Goal: Information Seeking & Learning: Learn about a topic

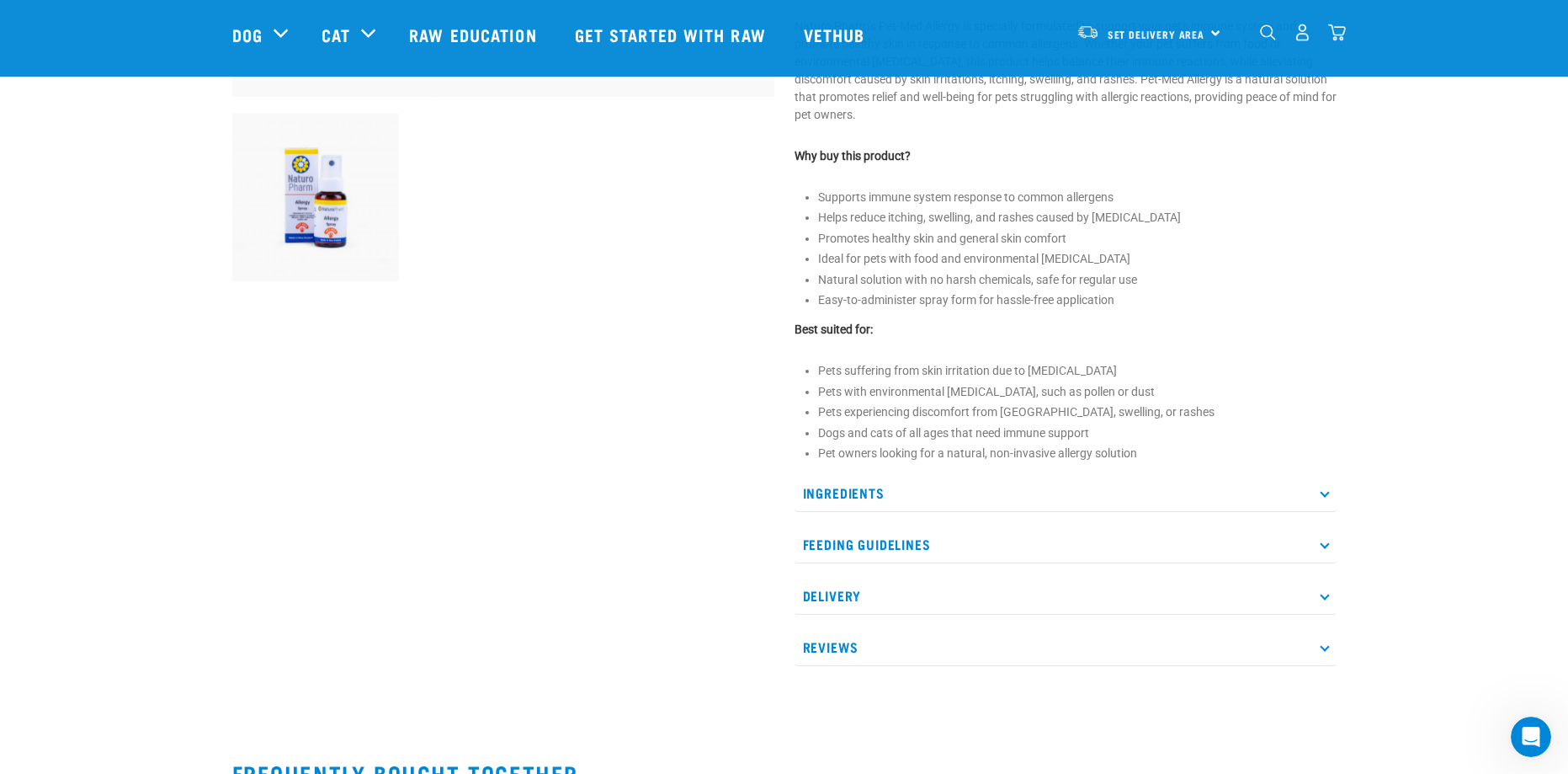
scroll to position [673, 0]
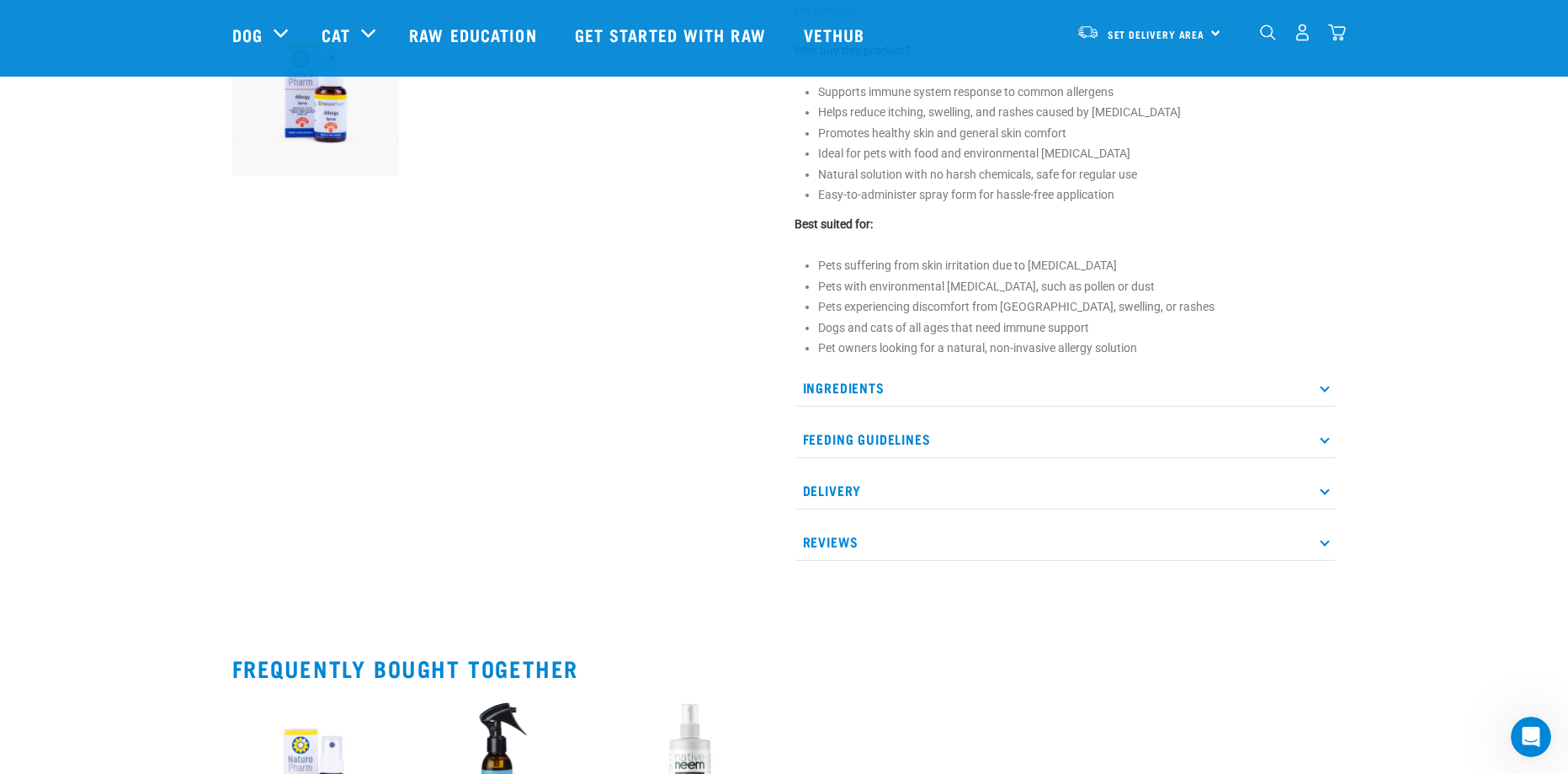
click at [840, 452] on p "Feeding Guidelines" at bounding box center [1065, 439] width 542 height 38
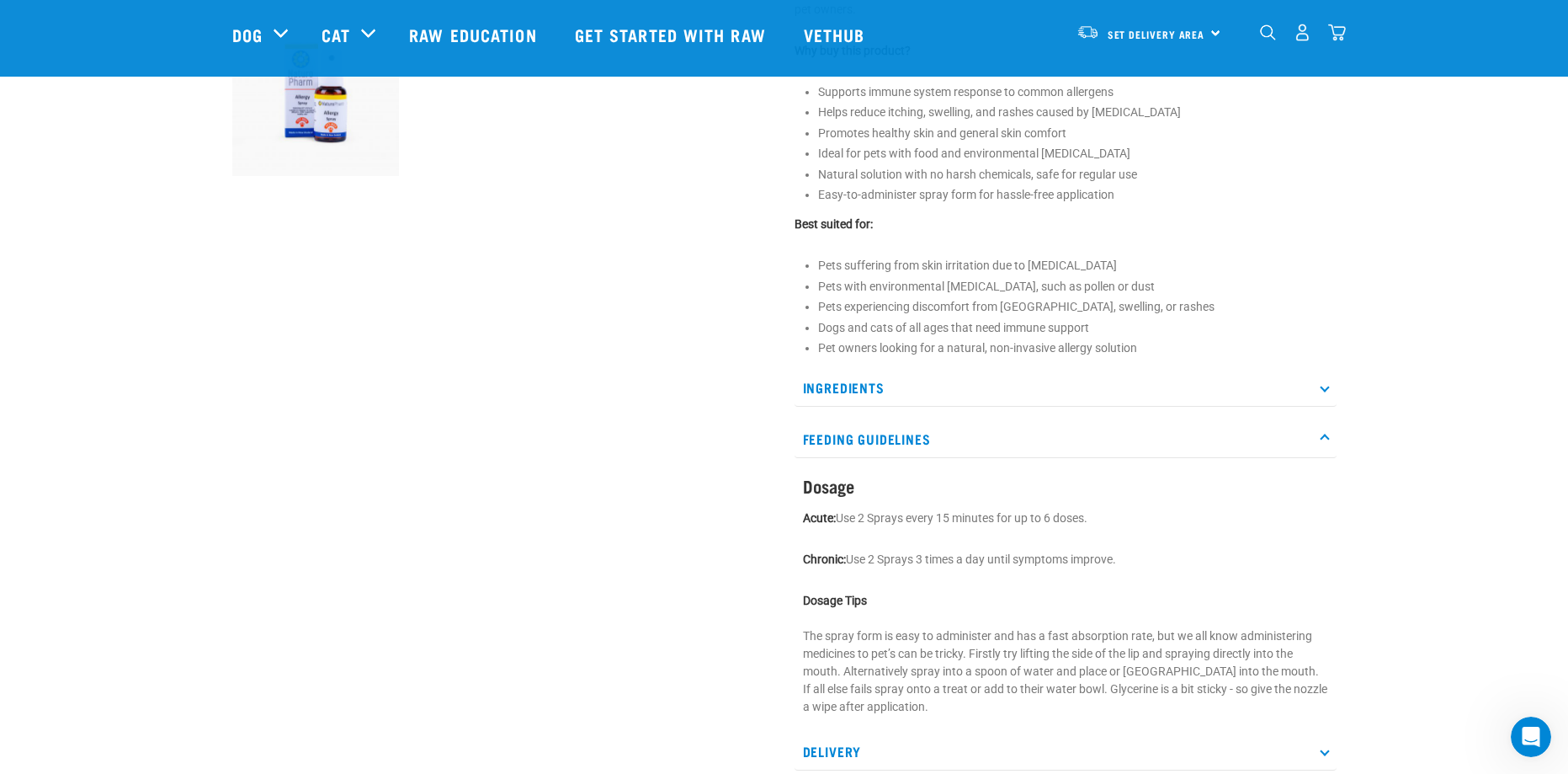
click at [817, 499] on section "Dosage Acute: Use 2 Sprays every 15 minutes for up to 6 doses. Chronic: Use 2 S…" at bounding box center [1065, 596] width 525 height 240
click at [845, 425] on p "Feeding Guidelines" at bounding box center [1065, 439] width 542 height 38
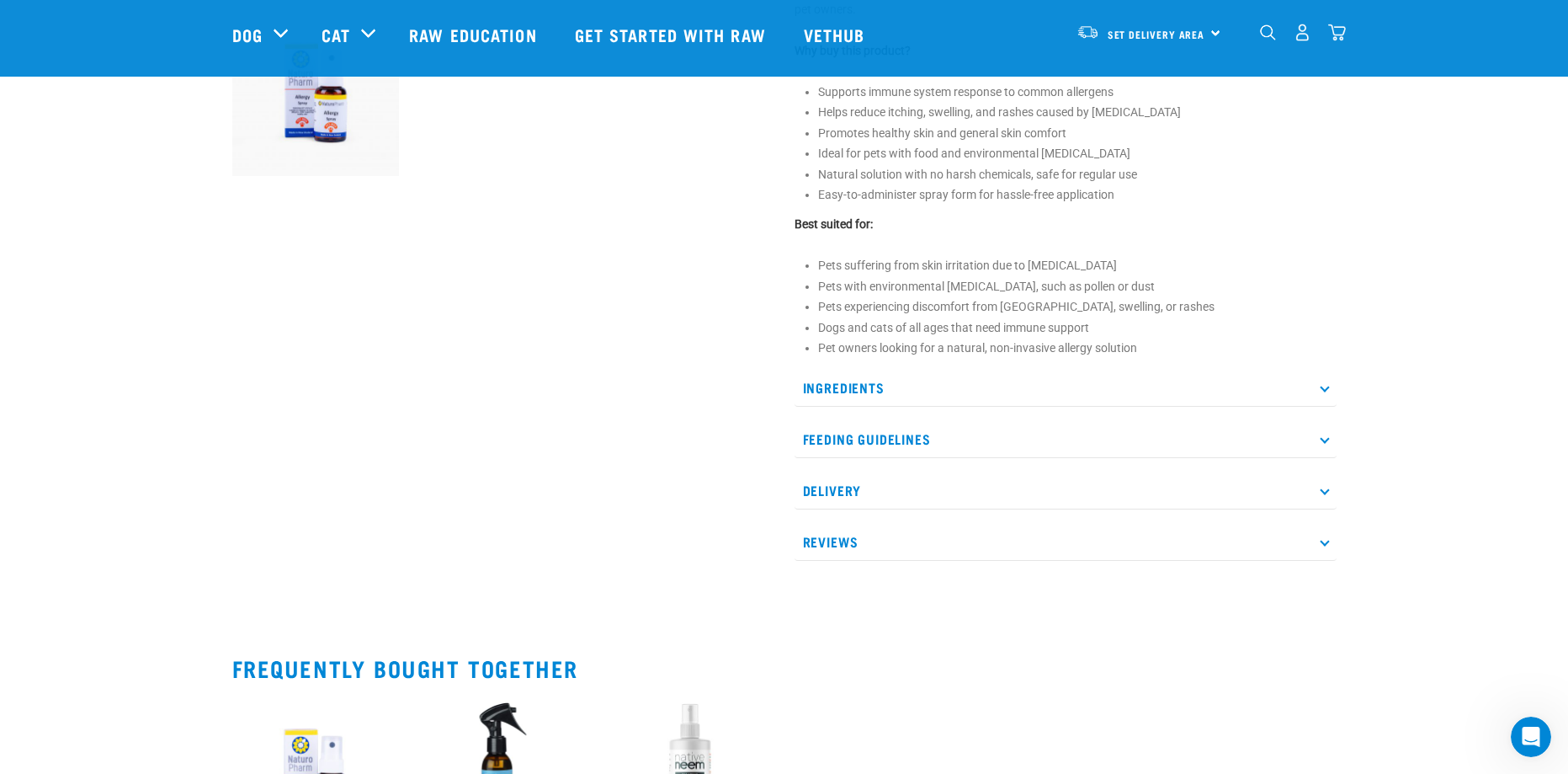
click at [838, 487] on p "Delivery" at bounding box center [1065, 490] width 542 height 38
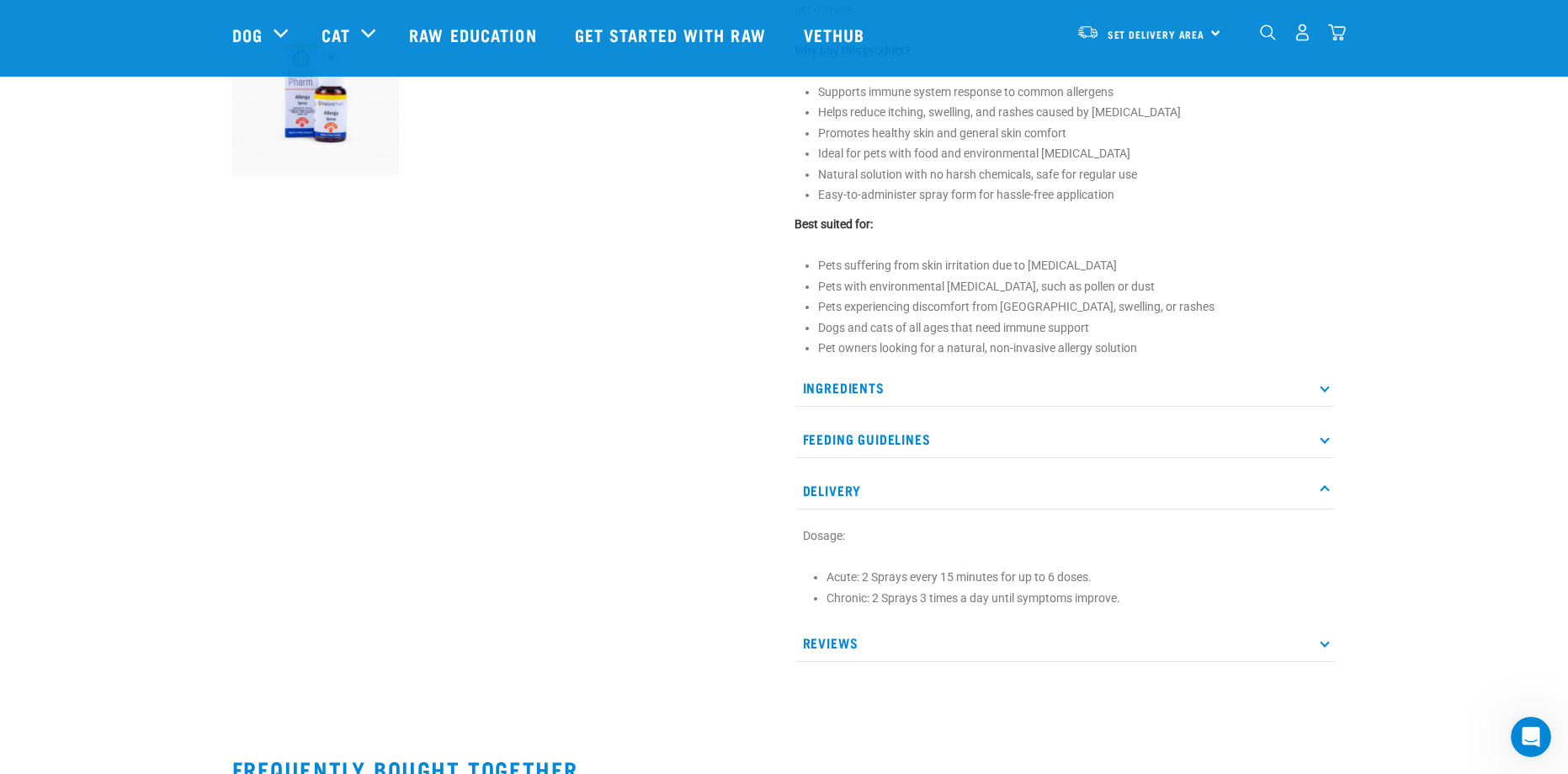
click at [837, 495] on p "Delivery" at bounding box center [1065, 490] width 542 height 38
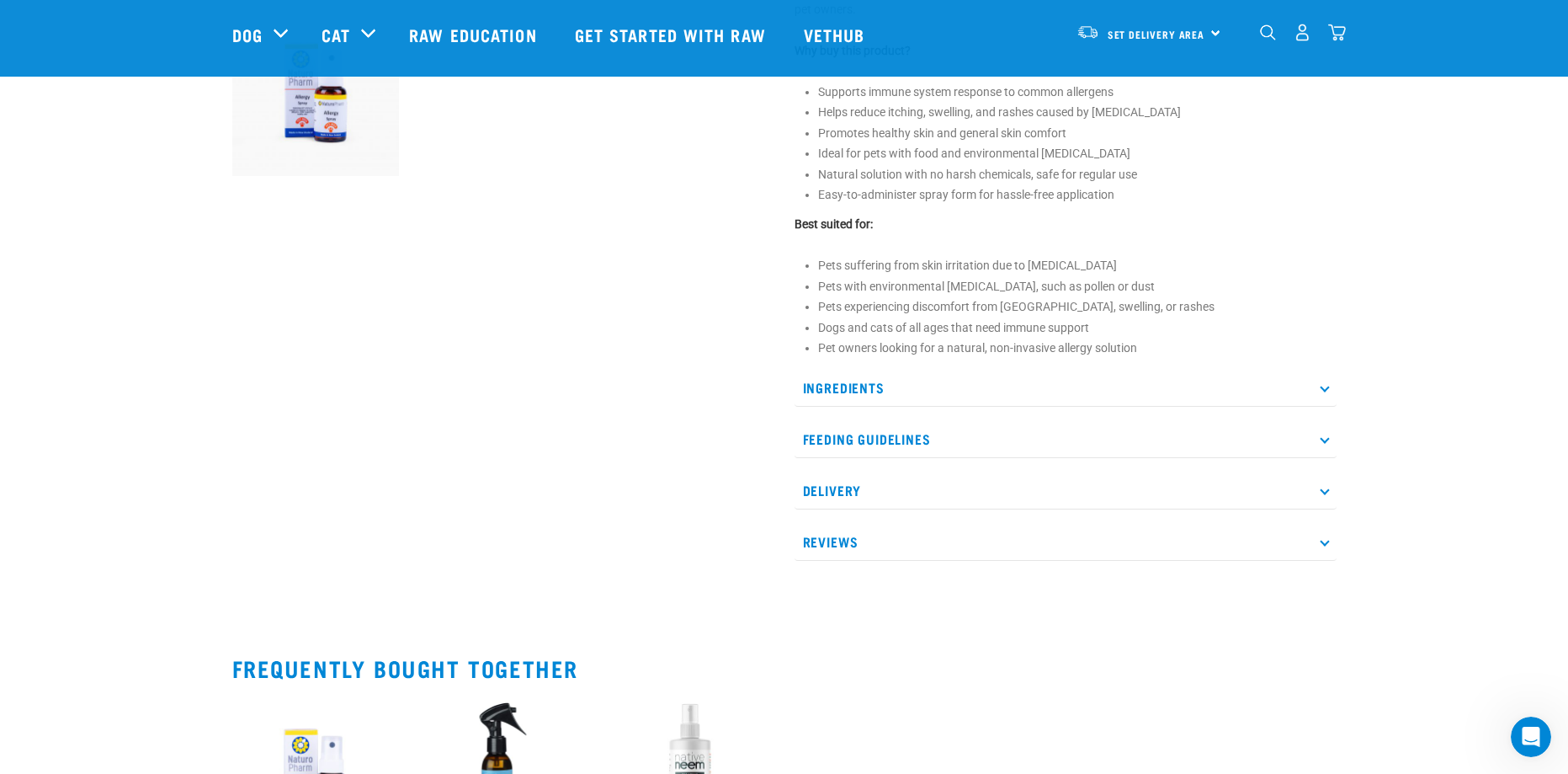
click at [839, 553] on p "Reviews" at bounding box center [1065, 542] width 542 height 38
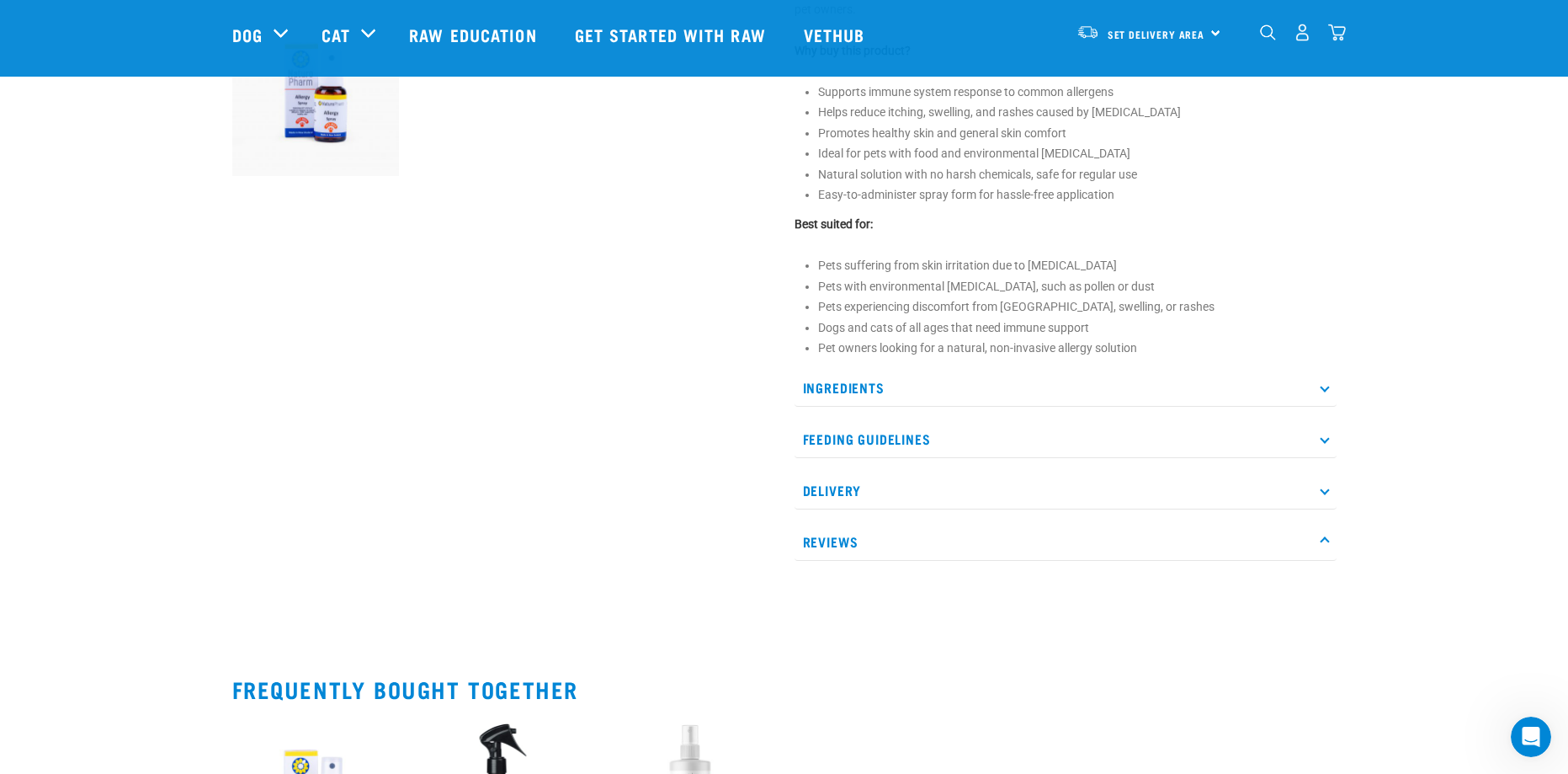
click at [835, 551] on p "Reviews" at bounding box center [1065, 542] width 542 height 38
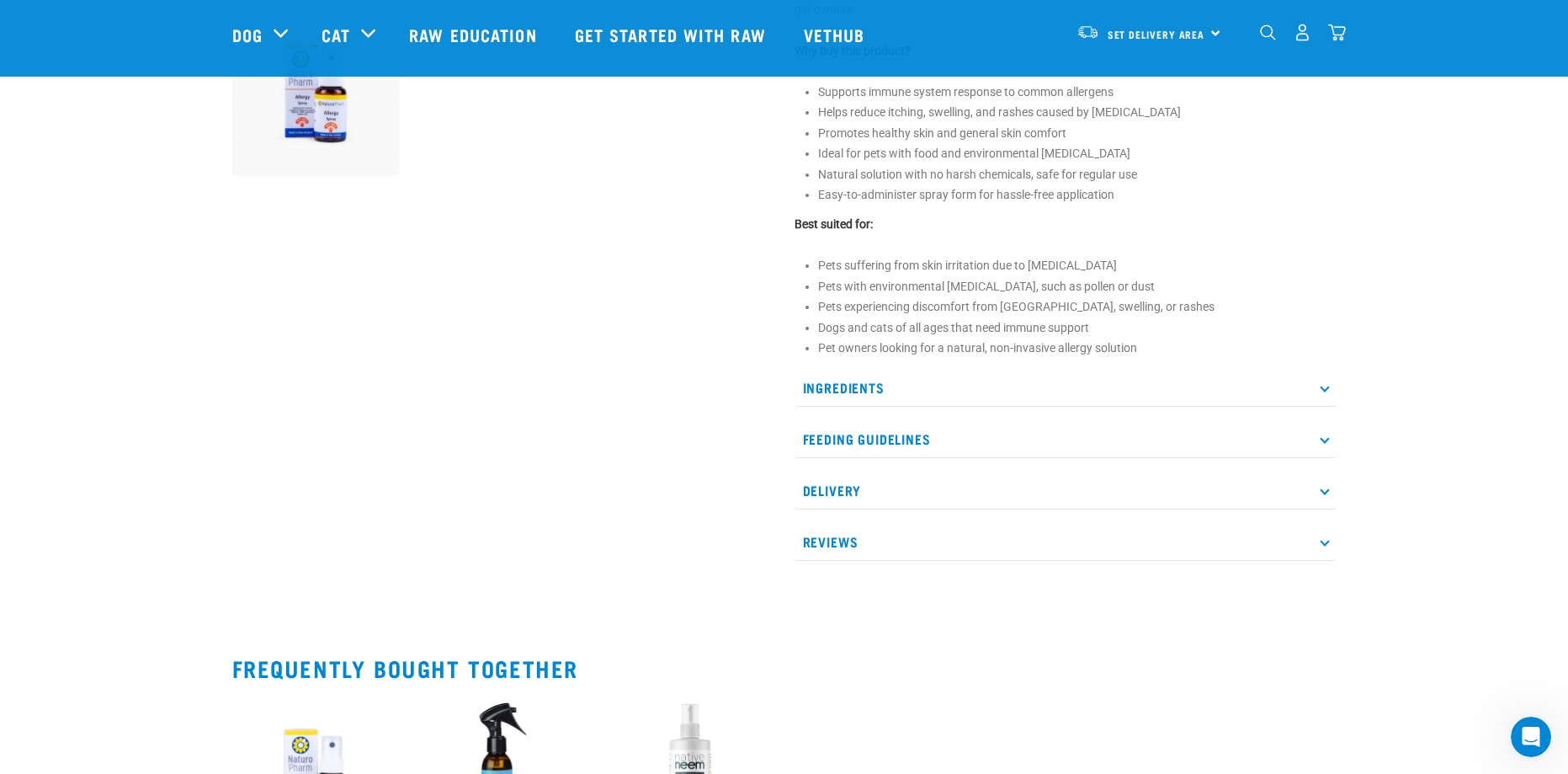
click at [845, 497] on p "Delivery" at bounding box center [1065, 490] width 542 height 38
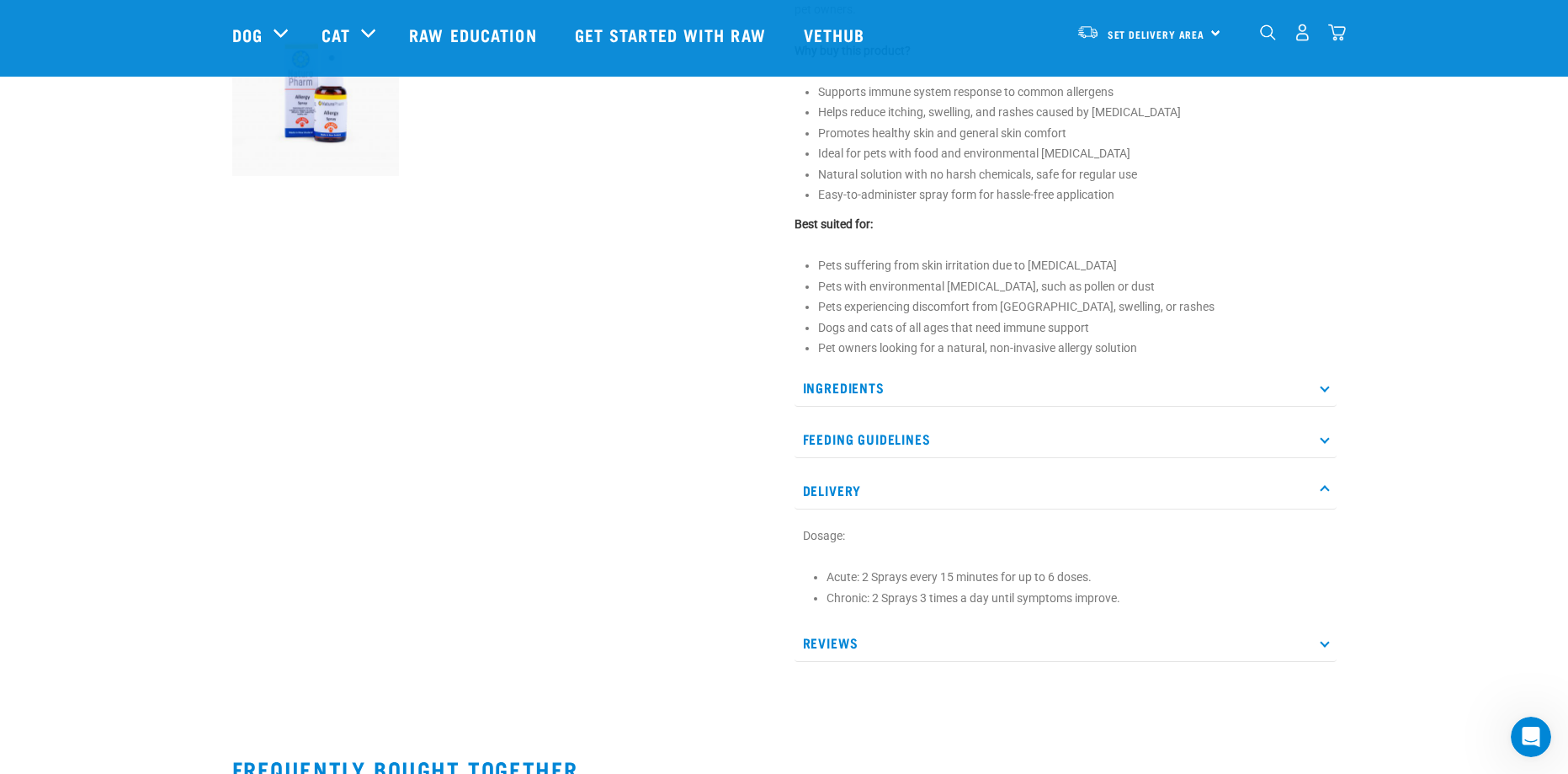
click at [830, 634] on p "Reviews" at bounding box center [1065, 643] width 542 height 38
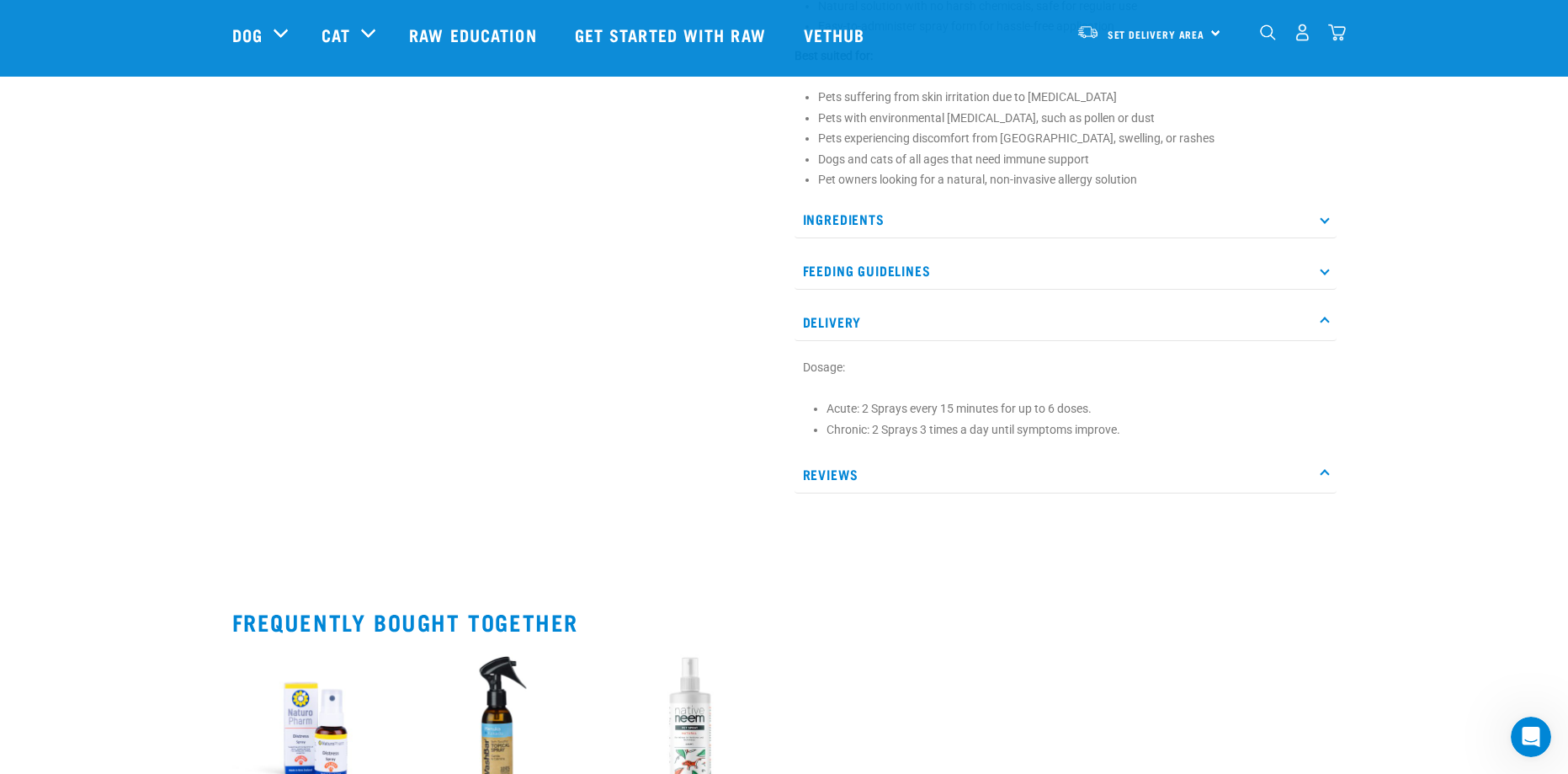
click at [895, 388] on section "Dosage: Acute: 2 Sprays every 15 minutes for up to 6 doses. Chronic: 2 Sprays 3…" at bounding box center [1065, 398] width 525 height 80
click at [899, 437] on li "Chronic: 2 Sprays 3 times a day until symptoms improve." at bounding box center [1077, 430] width 501 height 18
drag, startPoint x: 888, startPoint y: 433, endPoint x: 853, endPoint y: 421, distance: 37.0
click at [887, 433] on li "Chronic: 2 Sprays 3 times a day until symptoms improve." at bounding box center [1077, 430] width 501 height 18
drag, startPoint x: 847, startPoint y: 406, endPoint x: 818, endPoint y: 403, distance: 29.2
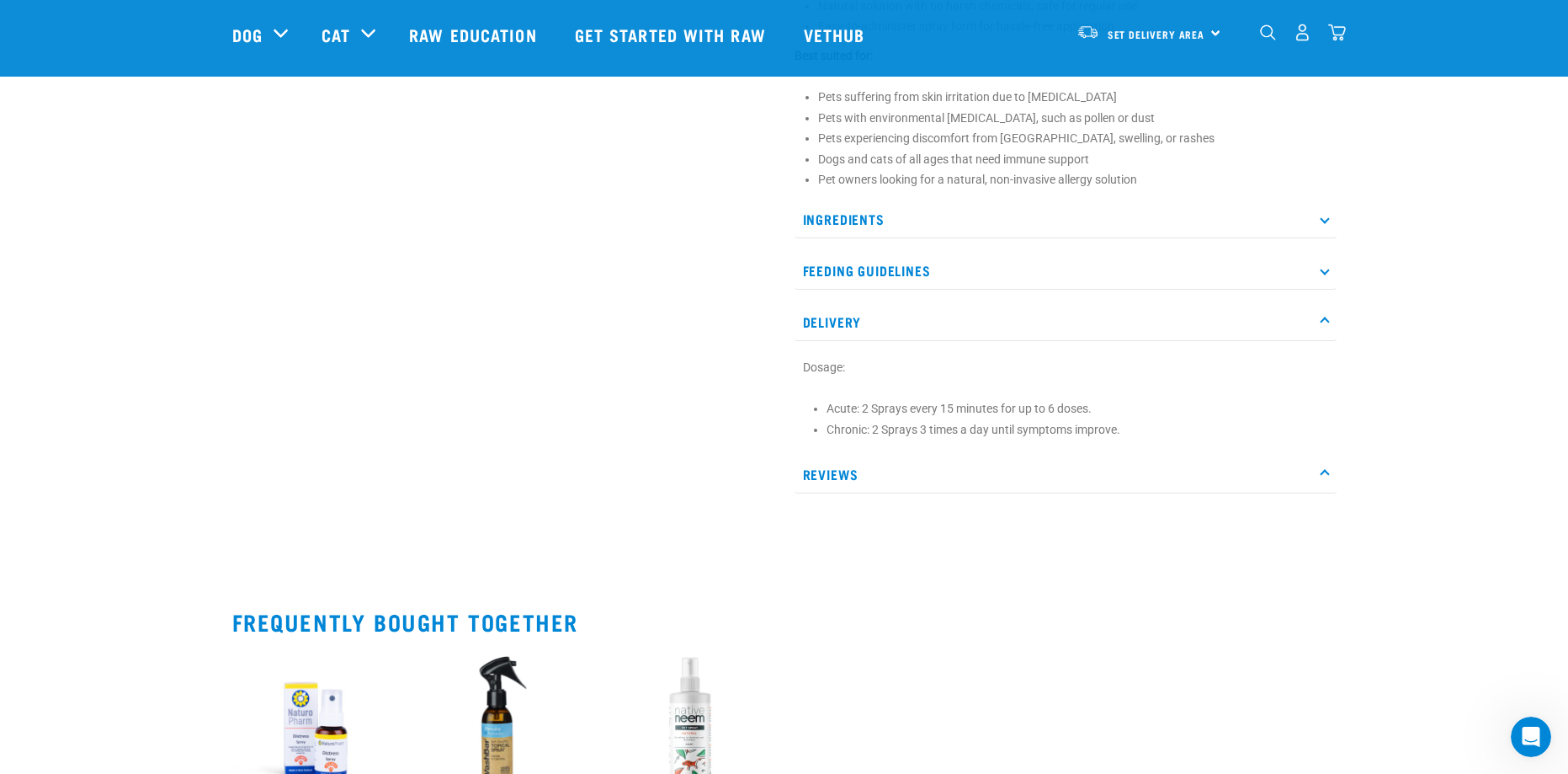
click at [846, 405] on li "Acute: 2 Sprays every 15 minutes for up to 6 doses." at bounding box center [1077, 409] width 501 height 18
click at [827, 403] on li "Acute: 2 Sprays every 15 minutes for up to 6 doses." at bounding box center [1077, 409] width 501 height 18
click at [845, 439] on div "Dosage: Acute: 2 Sprays every 15 minutes for up to 6 doses. Chronic: 2 Sprays 3…" at bounding box center [1065, 399] width 542 height 97
drag, startPoint x: 845, startPoint y: 431, endPoint x: 1100, endPoint y: 462, distance: 256.9
click at [1080, 460] on div "Ingredients Pet-Med Allergy contains the following homoeopathic remedies in an …" at bounding box center [1065, 360] width 542 height 320
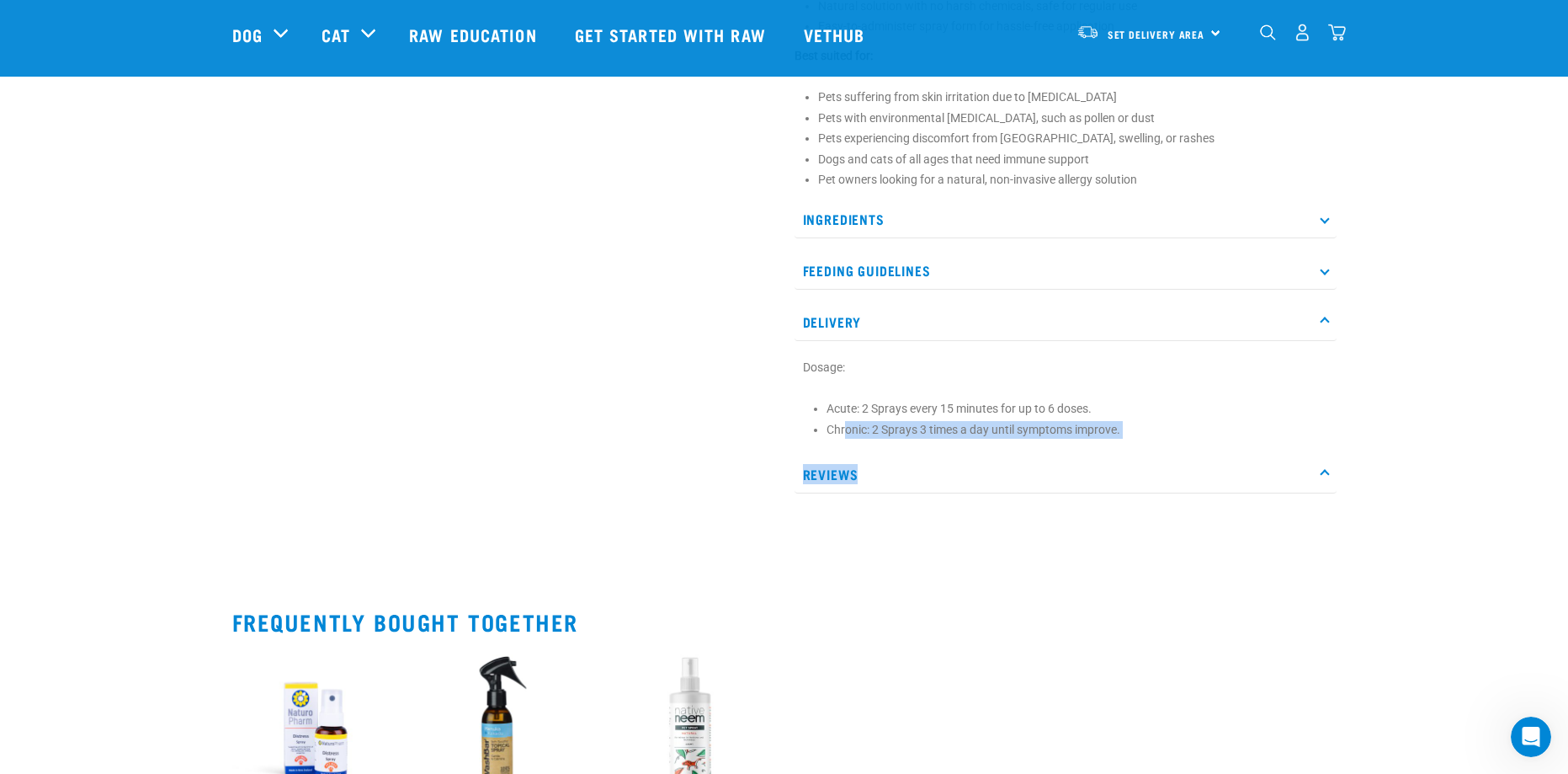
click at [1126, 462] on p "Reviews" at bounding box center [1065, 474] width 542 height 38
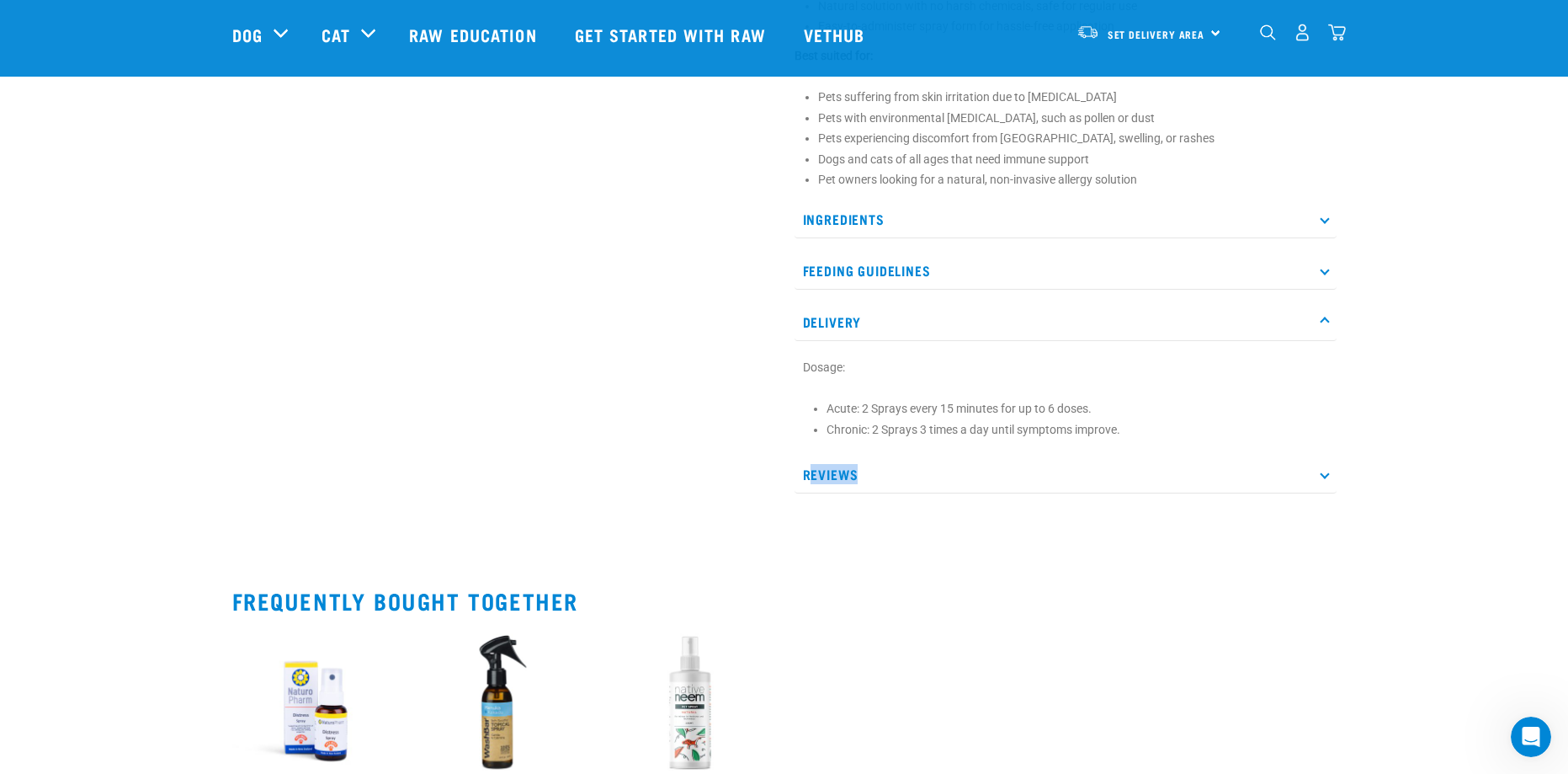
drag, startPoint x: 1119, startPoint y: 460, endPoint x: 796, endPoint y: 454, distance: 323.1
click at [803, 455] on p "Reviews" at bounding box center [1065, 474] width 542 height 38
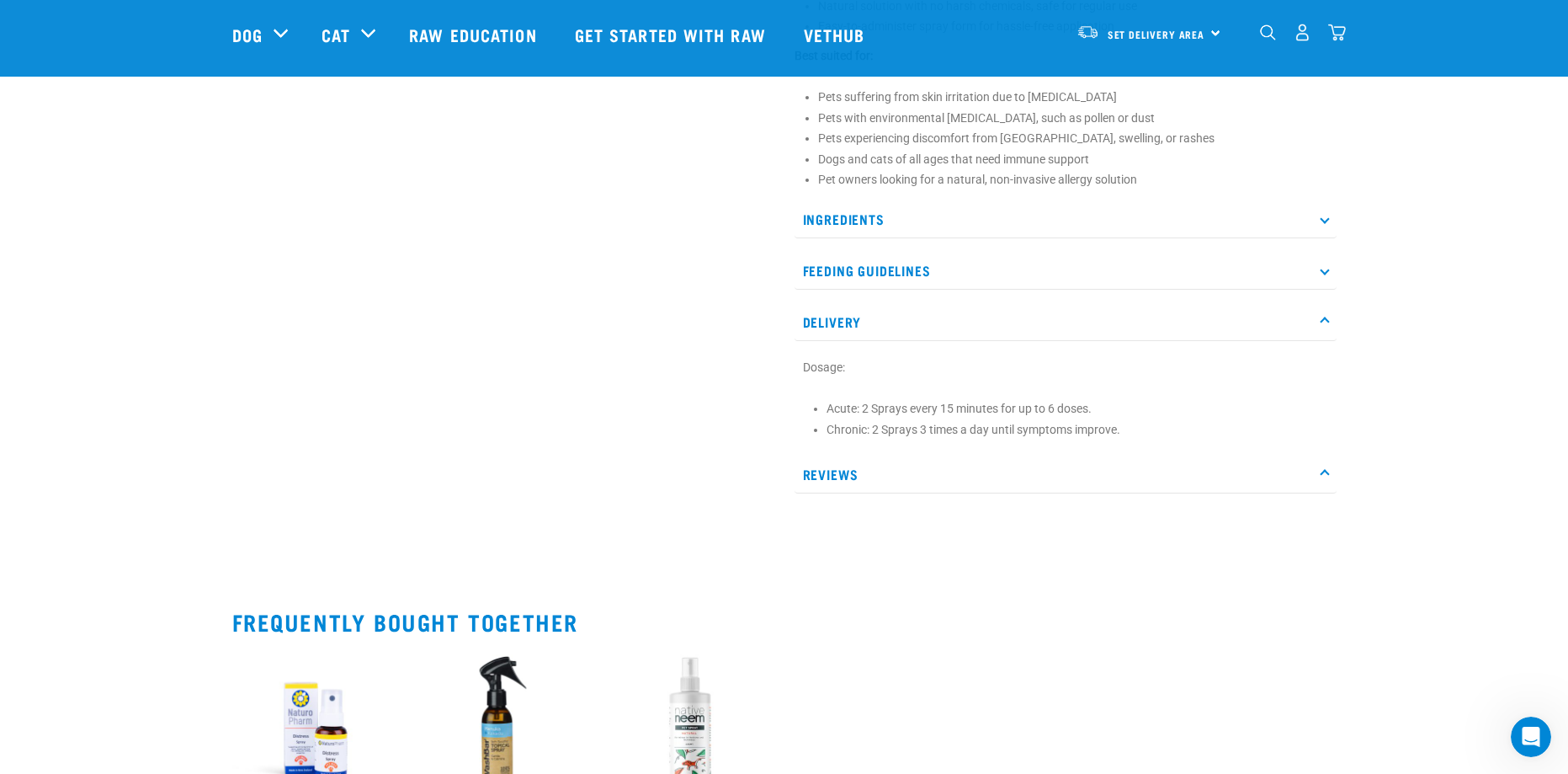
click at [1062, 435] on li "Chronic: 2 Sprays 3 times a day until symptoms improve." at bounding box center [1077, 430] width 501 height 18
click at [1114, 421] on li "Chronic: 2 Sprays 3 times a day until symptoms improve." at bounding box center [1077, 430] width 501 height 18
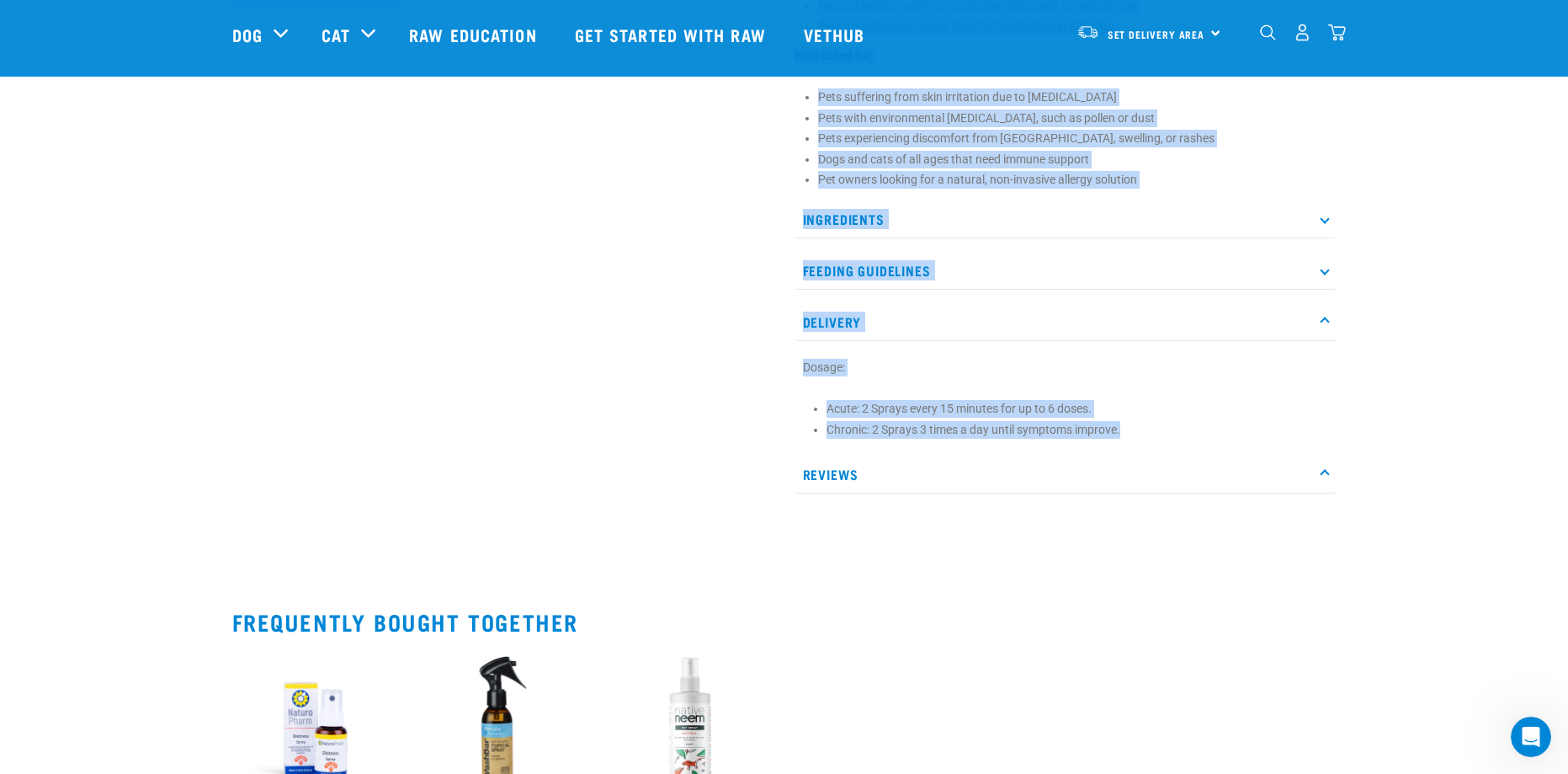
drag, startPoint x: 1145, startPoint y: 427, endPoint x: 691, endPoint y: 390, distance: 455.5
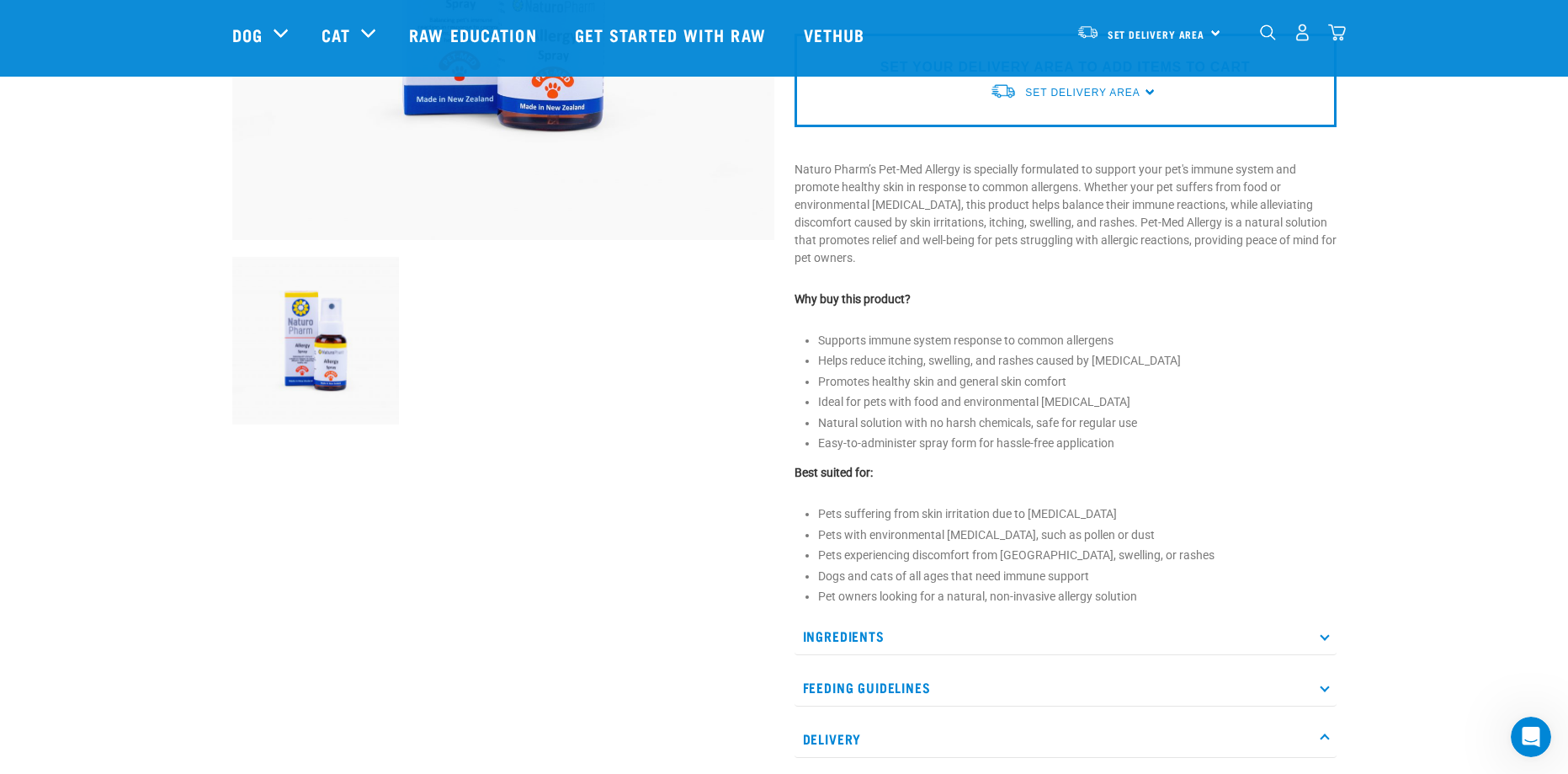
scroll to position [421, 0]
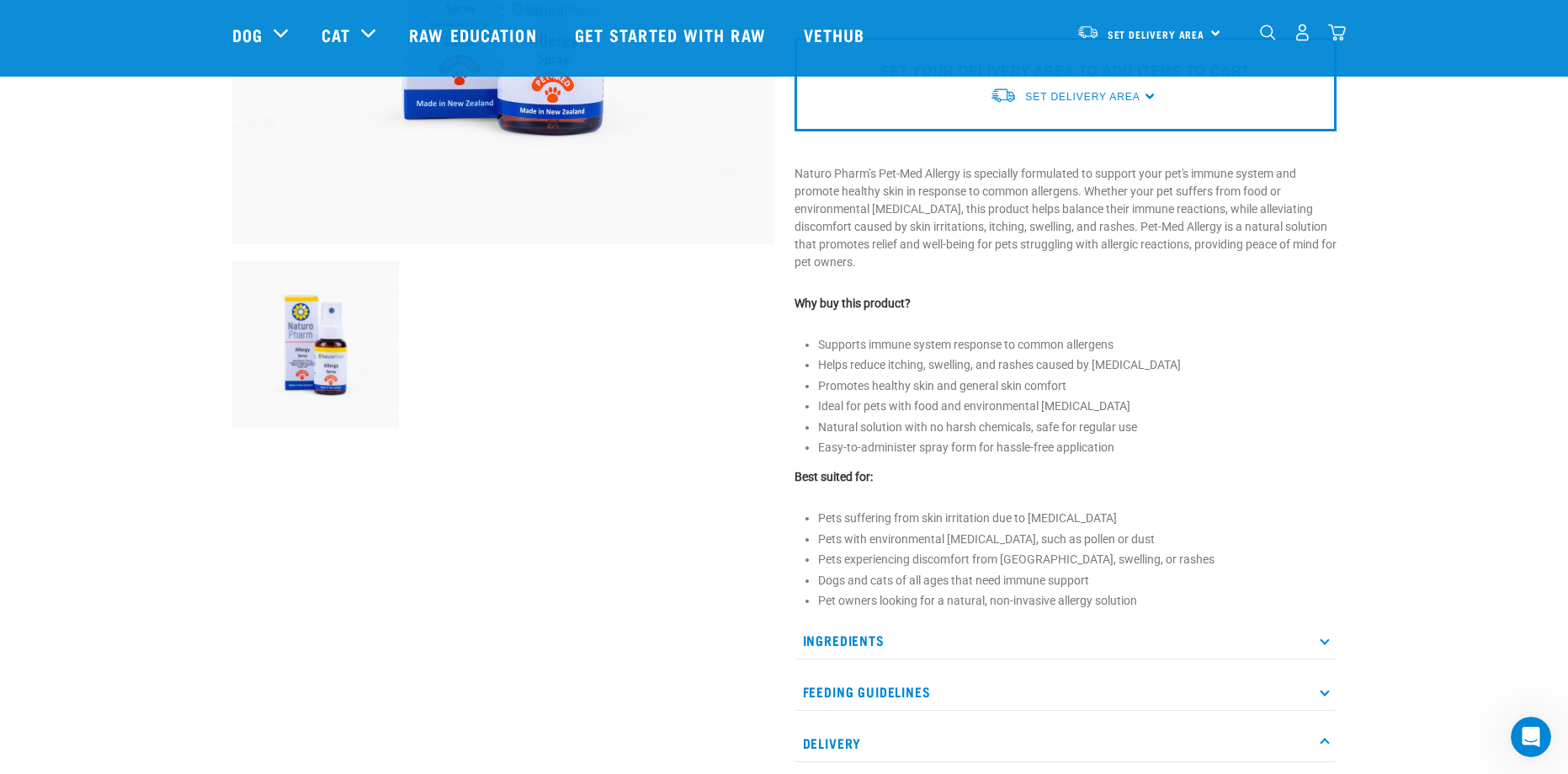
click at [703, 379] on div at bounding box center [503, 346] width 562 height 190
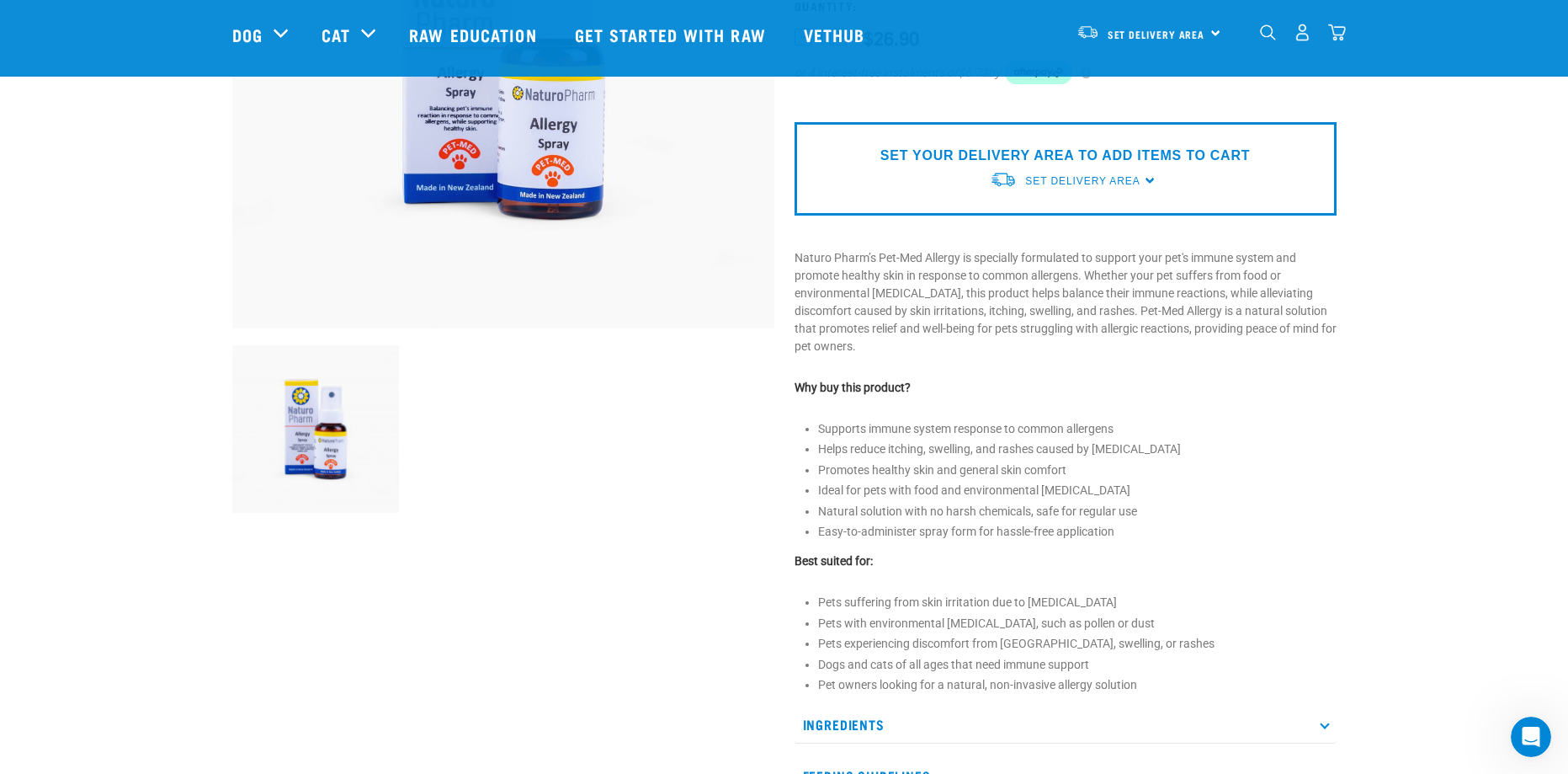
scroll to position [85, 0]
